Goal: Information Seeking & Learning: Check status

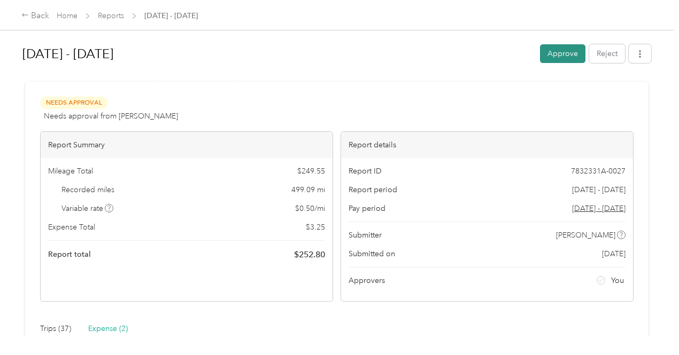
click at [562, 50] on button "Approve" at bounding box center [562, 53] width 45 height 19
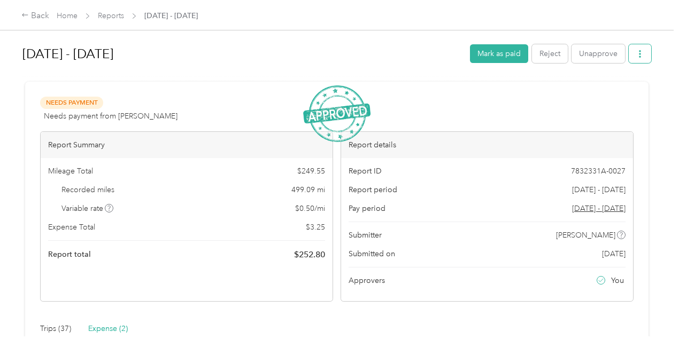
click at [638, 55] on icon "button" at bounding box center [639, 53] width 2 height 7
click at [609, 92] on span "Download" at bounding box center [606, 92] width 35 height 11
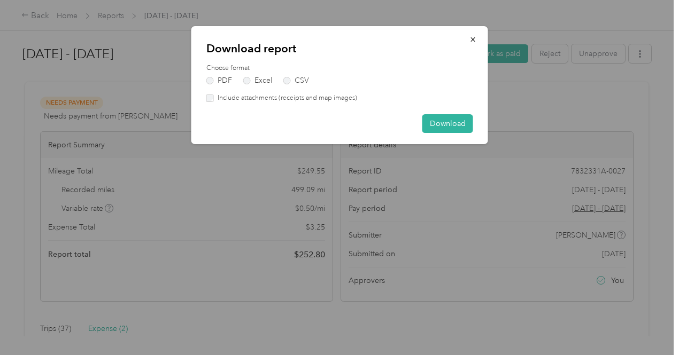
click at [214, 97] on label "Include attachments (receipts and map images)" at bounding box center [285, 99] width 143 height 10
click at [447, 121] on button "Download" at bounding box center [447, 123] width 51 height 19
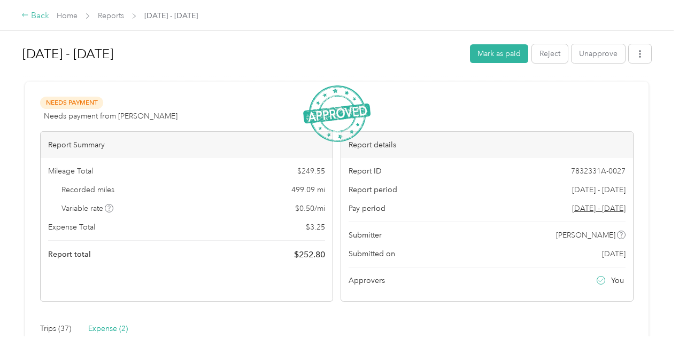
click at [37, 16] on div "Back" at bounding box center [35, 16] width 28 height 13
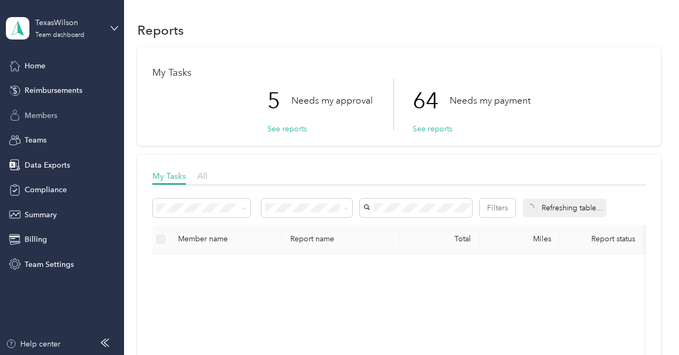
click at [50, 112] on span "Members" at bounding box center [41, 115] width 33 height 11
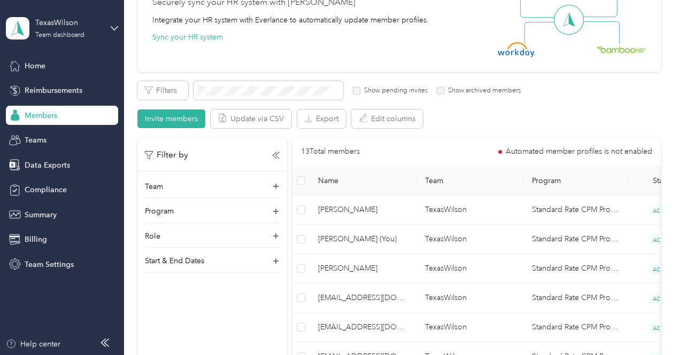
scroll to position [133, 0]
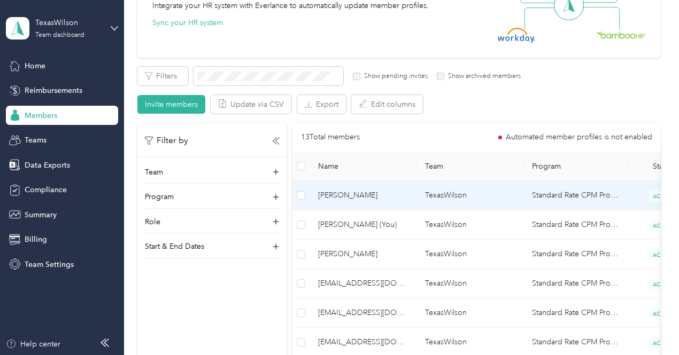
click at [351, 195] on span "[PERSON_NAME]" at bounding box center [363, 196] width 90 height 12
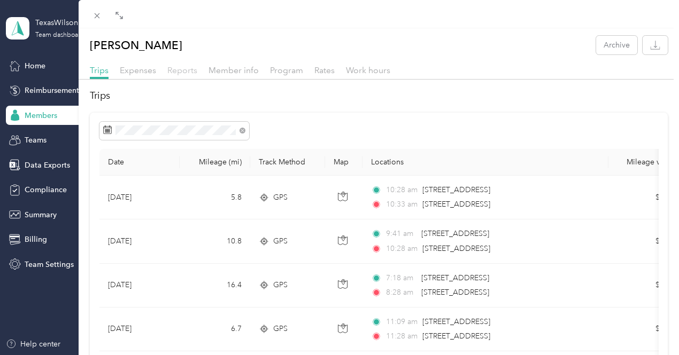
click at [177, 72] on span "Reports" at bounding box center [182, 70] width 30 height 10
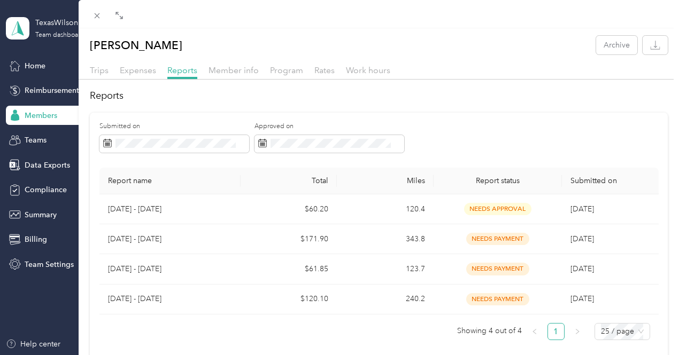
click at [49, 115] on div "[PERSON_NAME] Archive Trips Expenses Reports Member info Program Rates Work hou…" at bounding box center [339, 177] width 679 height 355
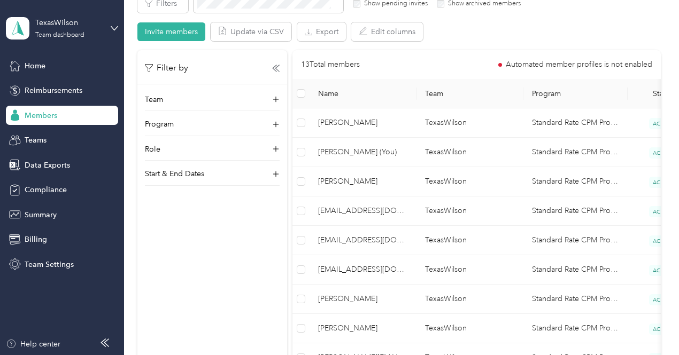
scroll to position [238, 0]
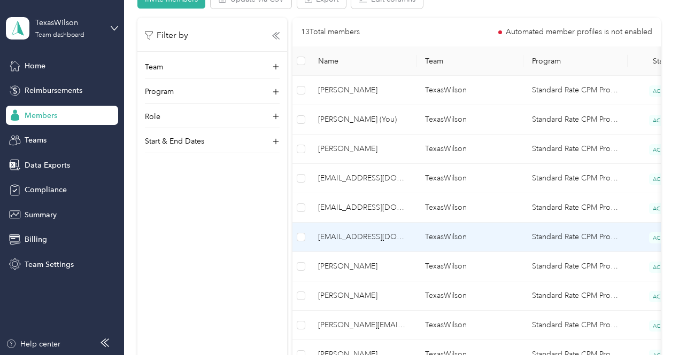
click at [337, 236] on span "[EMAIL_ADDRESS][DOMAIN_NAME]" at bounding box center [363, 237] width 90 height 12
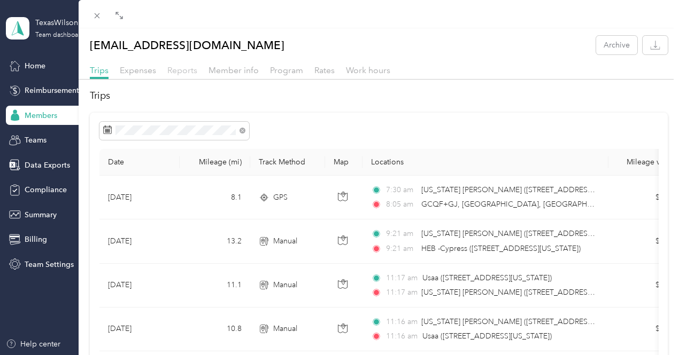
click at [185, 68] on span "Reports" at bounding box center [182, 70] width 30 height 10
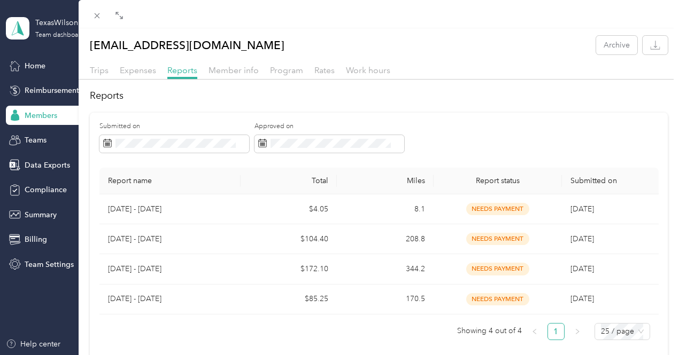
click at [250, 17] on div at bounding box center [379, 14] width 600 height 28
click at [41, 115] on div "[EMAIL_ADDRESS][DOMAIN_NAME] Archive Trips Expenses Reports Member info Program…" at bounding box center [339, 177] width 679 height 355
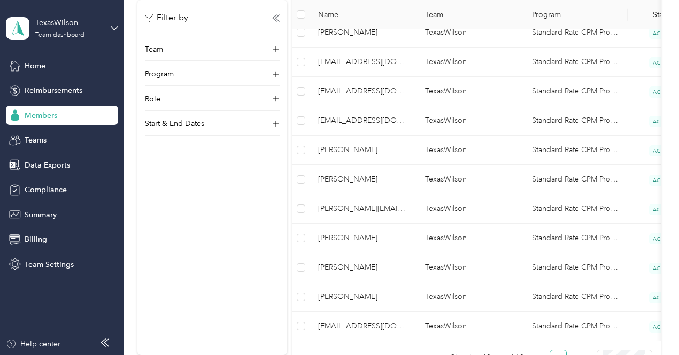
scroll to position [394, 0]
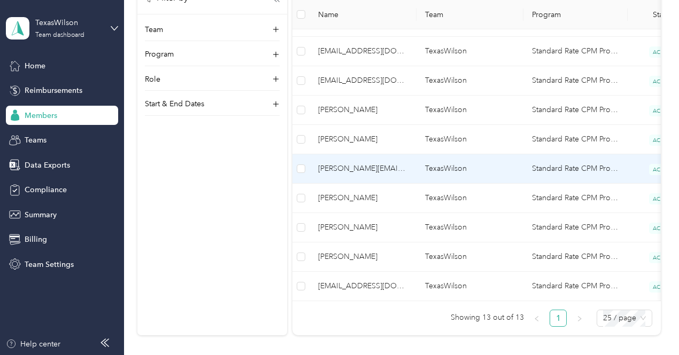
click at [339, 167] on span "[PERSON_NAME][EMAIL_ADDRESS][DOMAIN_NAME]" at bounding box center [363, 169] width 90 height 12
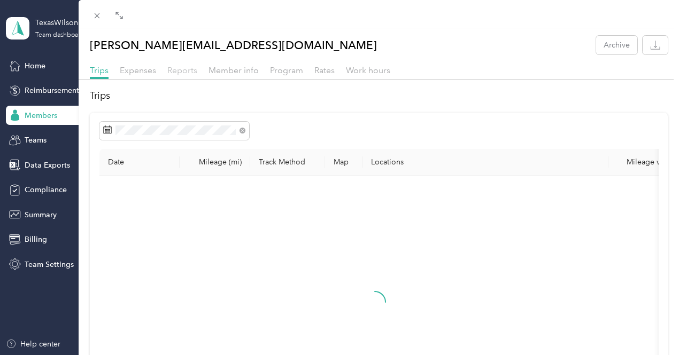
click at [183, 71] on span "Reports" at bounding box center [182, 70] width 30 height 10
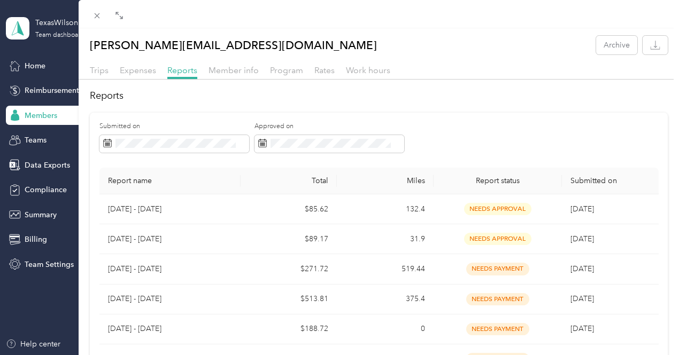
click at [54, 116] on div "[PERSON_NAME][EMAIL_ADDRESS][DOMAIN_NAME] Archive Trips Expenses Reports Member…" at bounding box center [339, 177] width 679 height 355
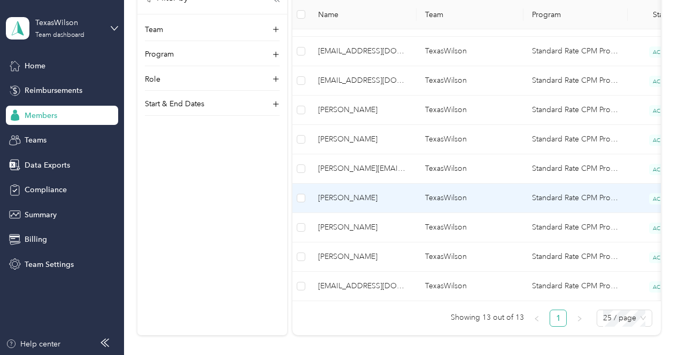
click at [333, 198] on span "[PERSON_NAME]" at bounding box center [363, 198] width 90 height 12
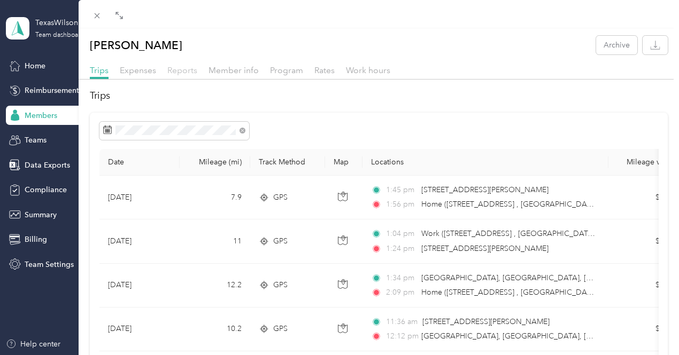
click at [192, 68] on span "Reports" at bounding box center [182, 70] width 30 height 10
